Goal: Task Accomplishment & Management: Use online tool/utility

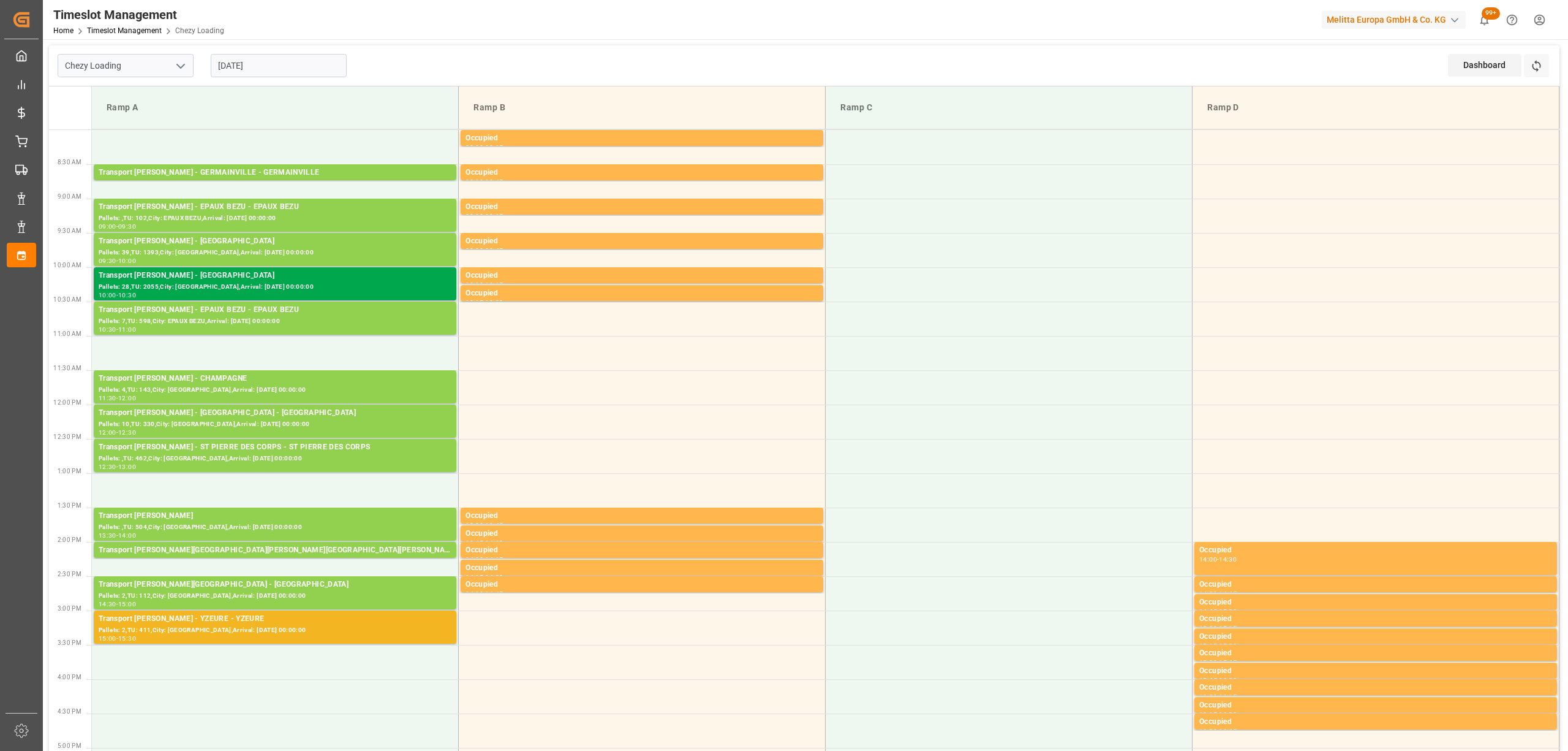
click at [285, 268] on div "Transport [PERSON_NAME] - SAINT GILLES - SAINT GILLES Pallets: 28,TU: 2055,City…" at bounding box center [275, 284] width 363 height 33
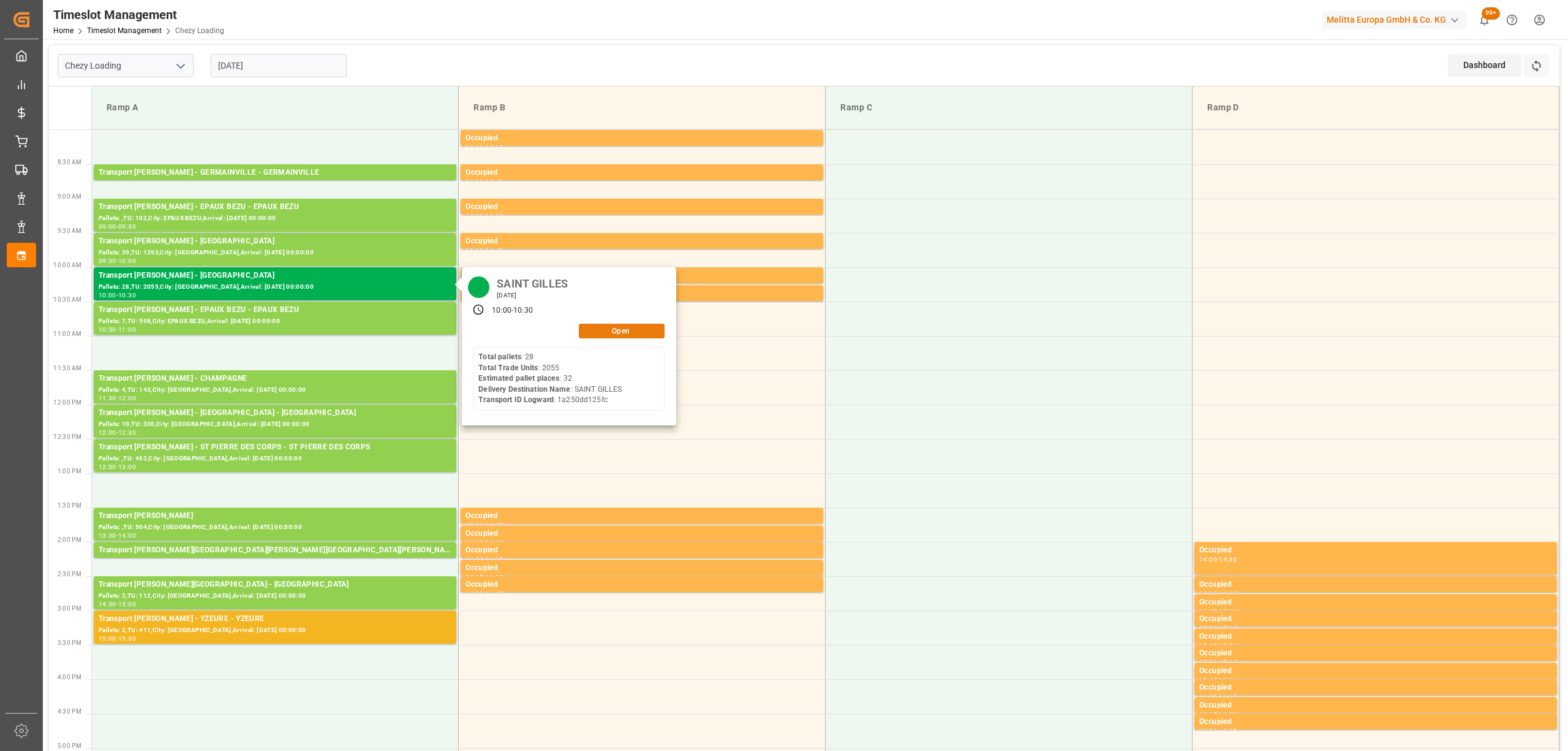
click at [604, 332] on button "Open" at bounding box center [621, 331] width 86 height 15
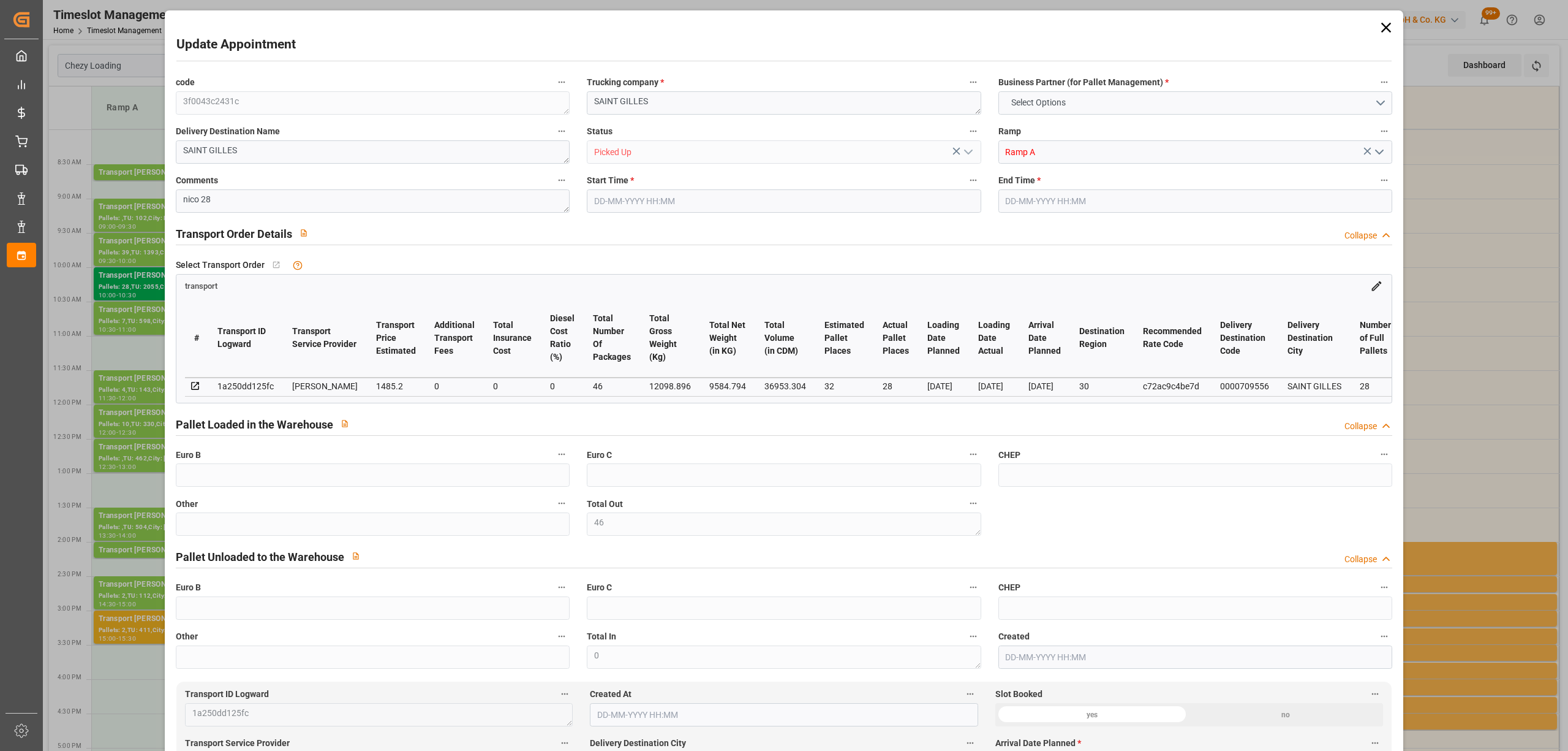
type input "46"
type input "32"
type input "28"
type input "1485.2"
type input "0"
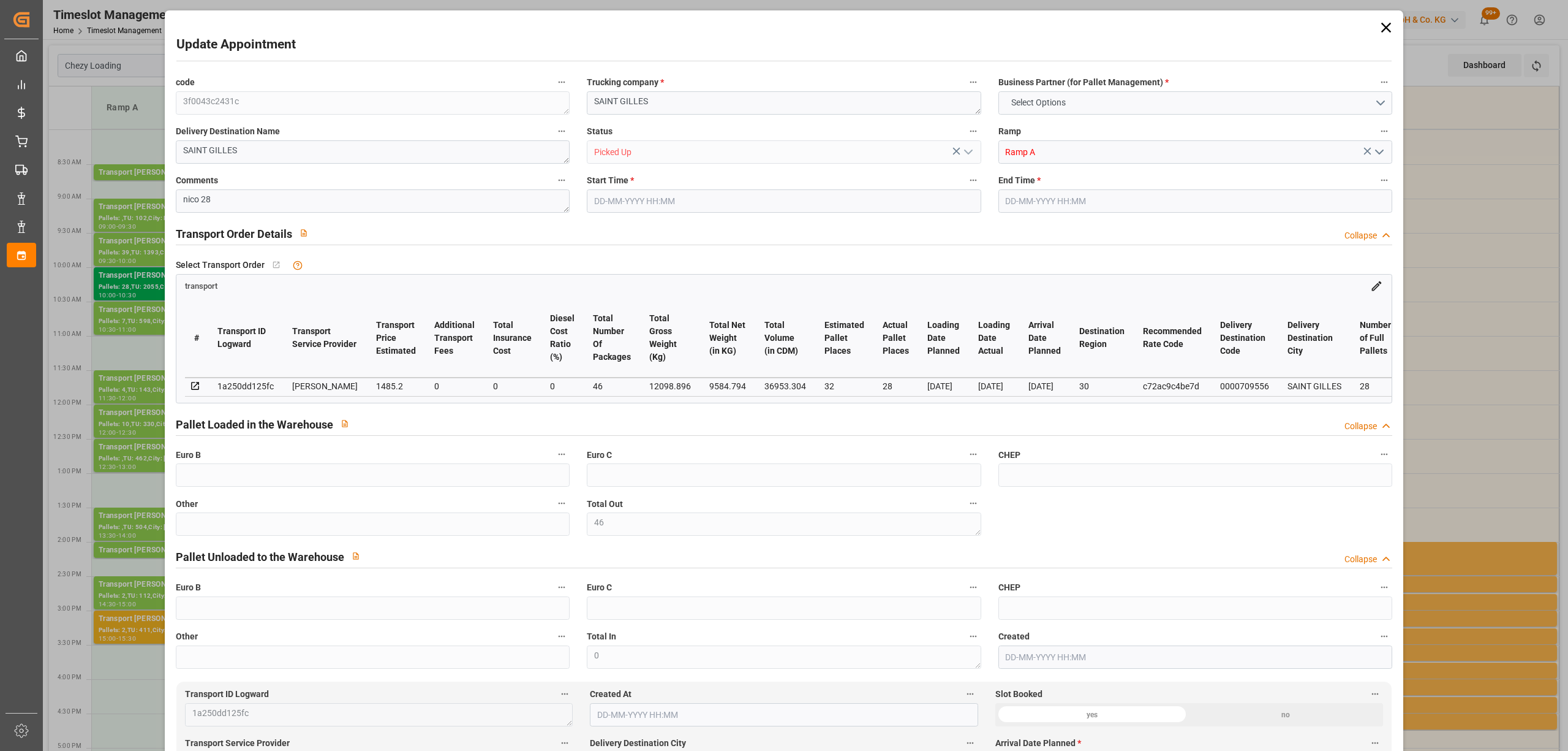
type input "0"
type input "1425.0494"
type input "-60.1506"
type input "46"
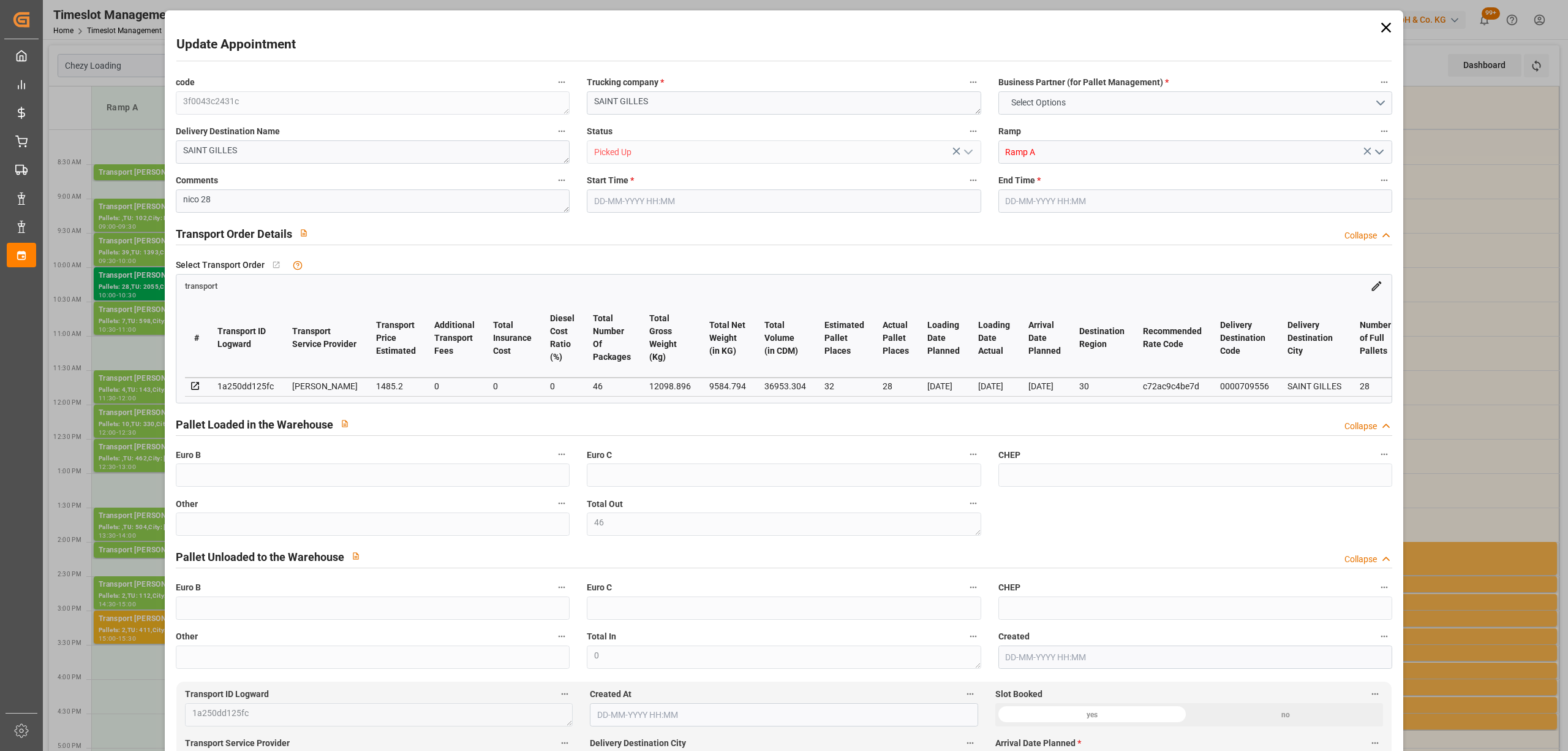
type input "9584.794"
type input "13652.952"
type input "36953.304"
type input "30"
type input "28"
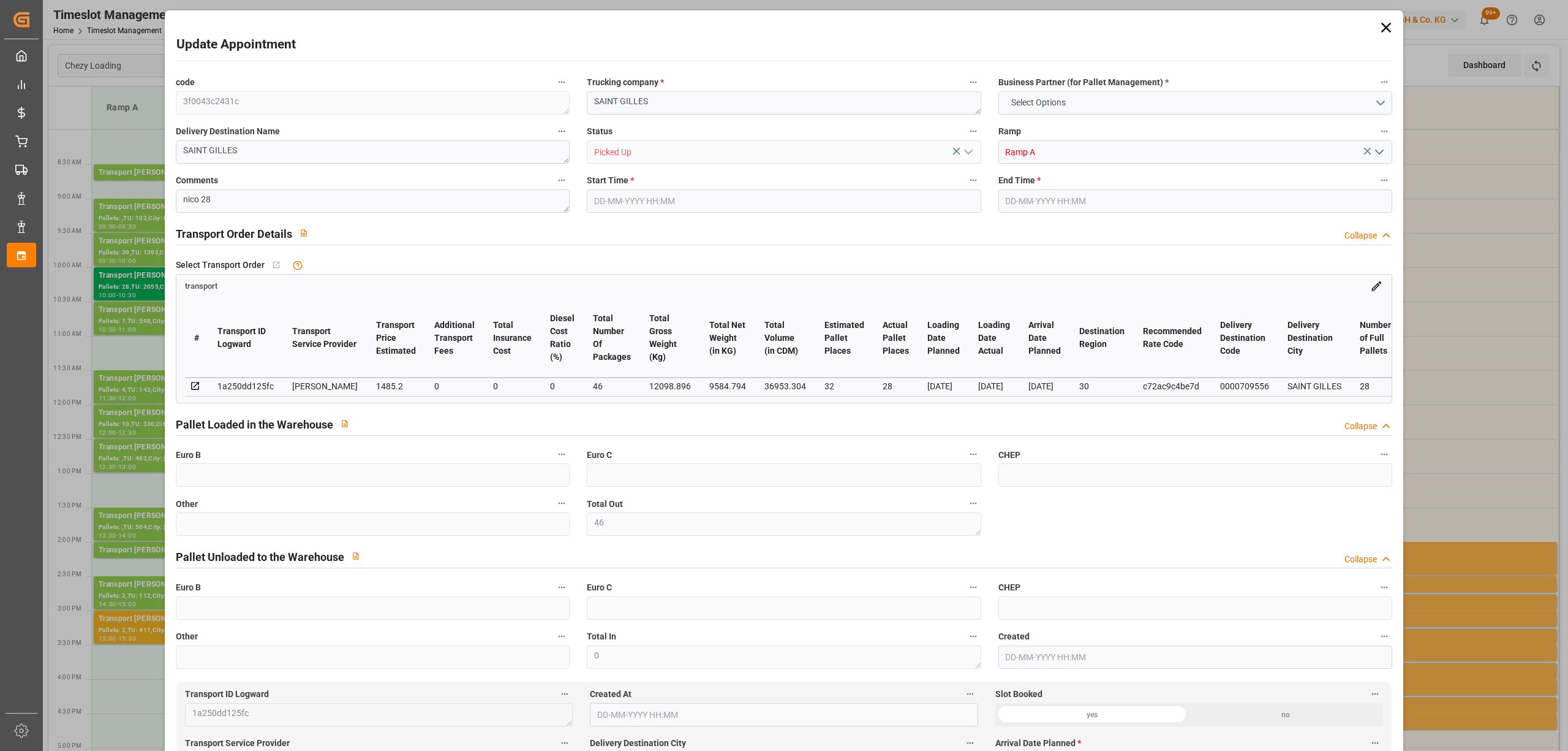
type input "2055"
type input "46"
type input "101"
type input "12098.896"
type input "0"
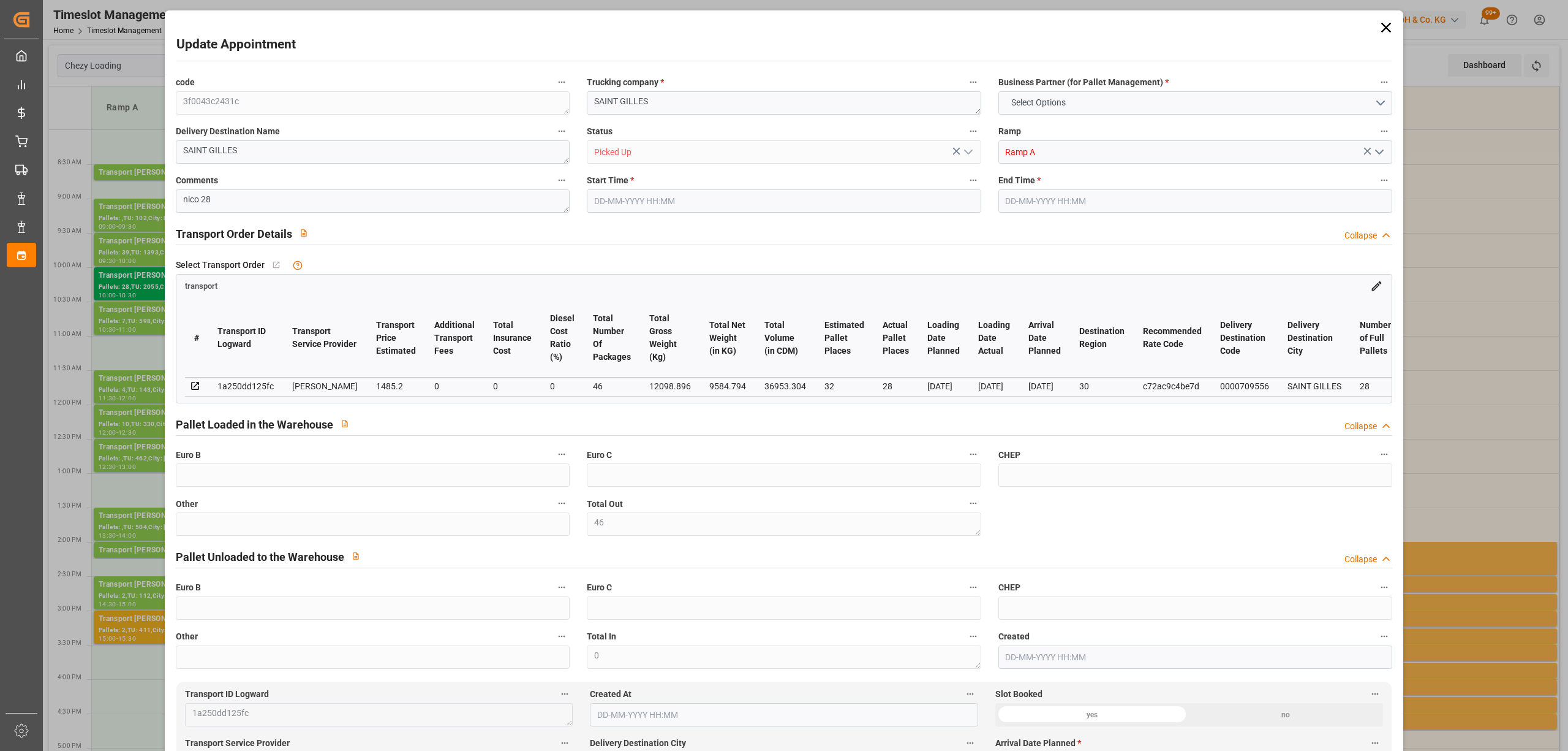
type input "12098.896"
type input "0"
type input "21"
type input "100"
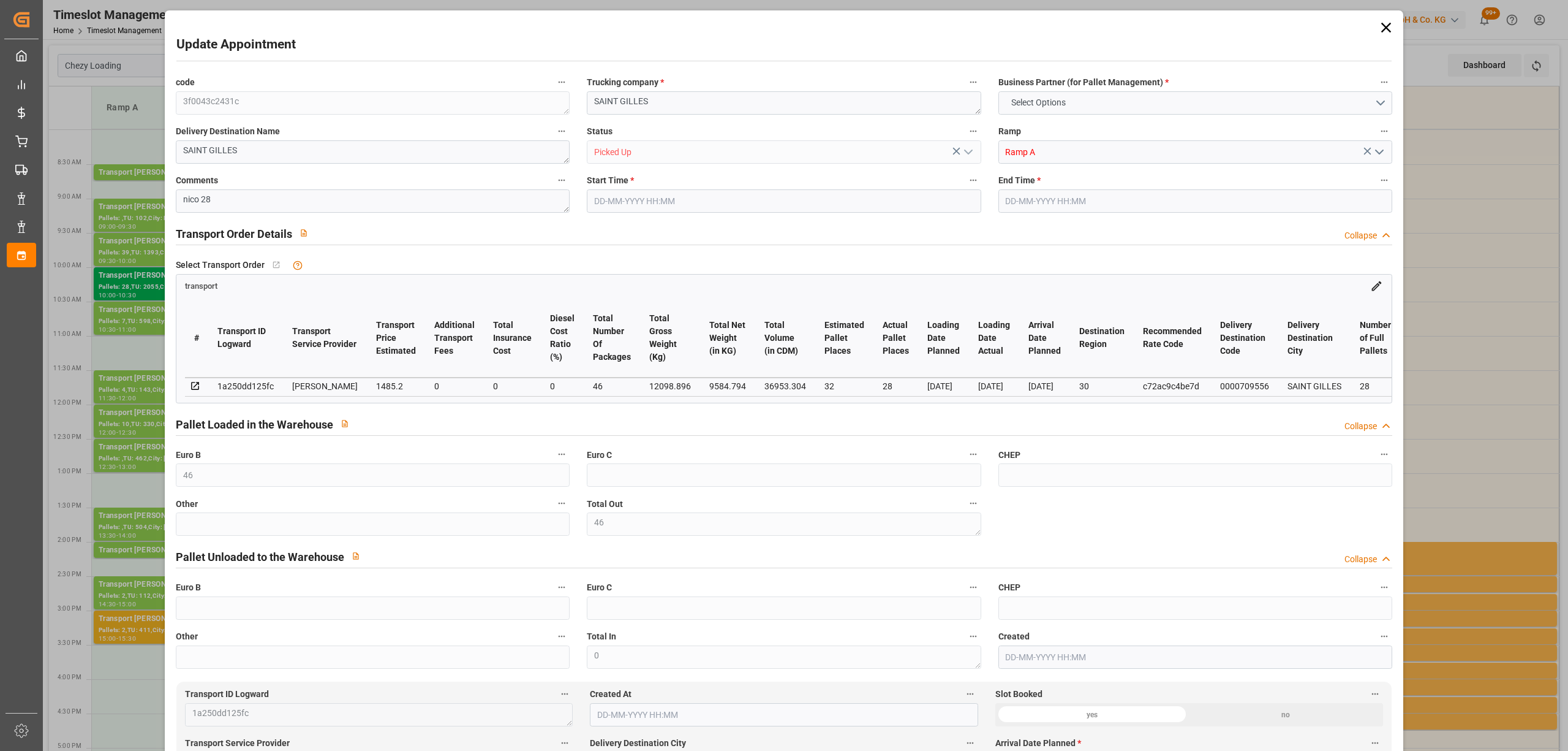
type input "[DATE] 10:00"
type input "[DATE] 10:30"
type input "[DATE] 16:09"
type input "[DATE] 11:54"
type input "[DATE]"
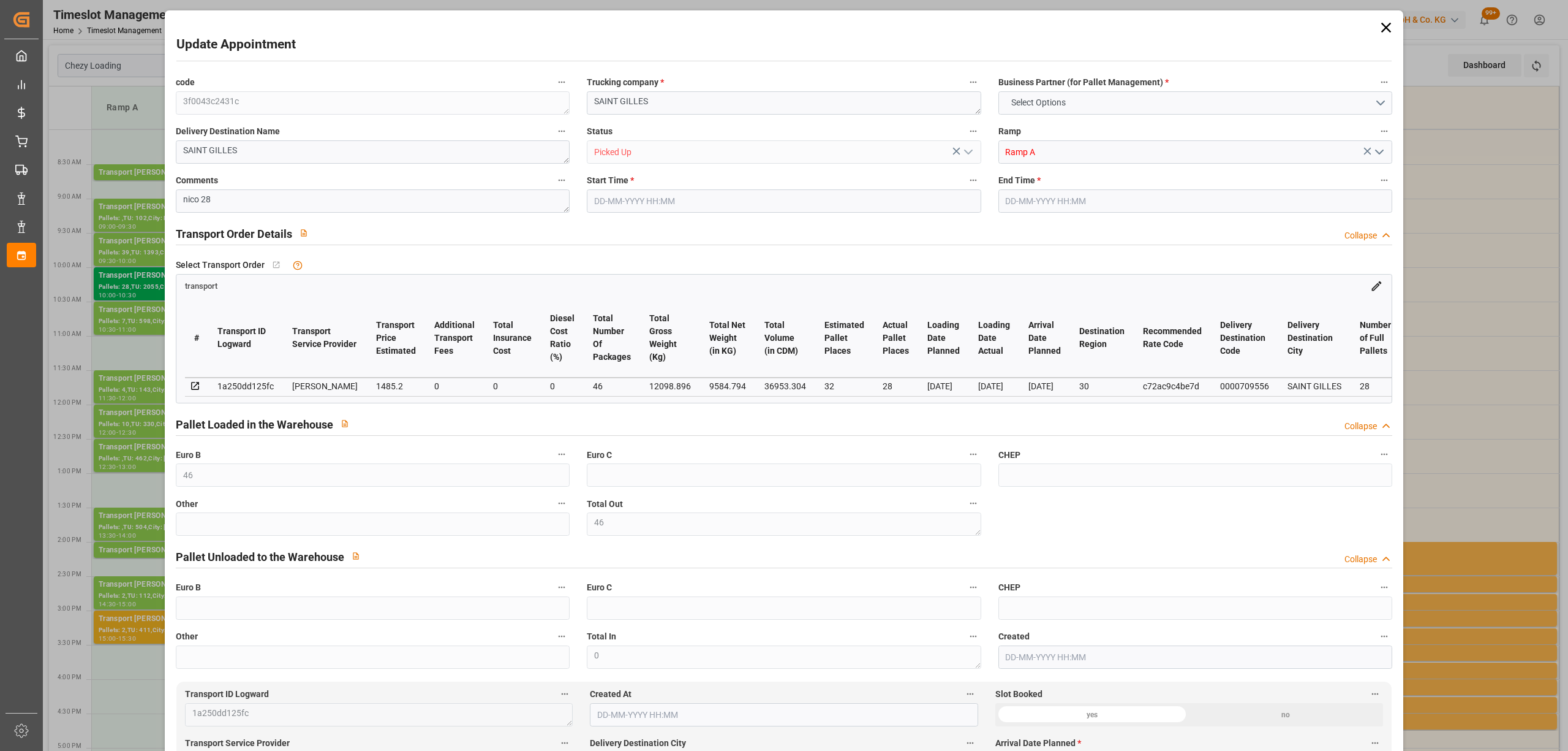
type input "[DATE]"
drag, startPoint x: 1388, startPoint y: 25, endPoint x: 1247, endPoint y: 1, distance: 143.0
click at [1388, 25] on icon at bounding box center [1386, 27] width 17 height 17
